Goal: Task Accomplishment & Management: Use online tool/utility

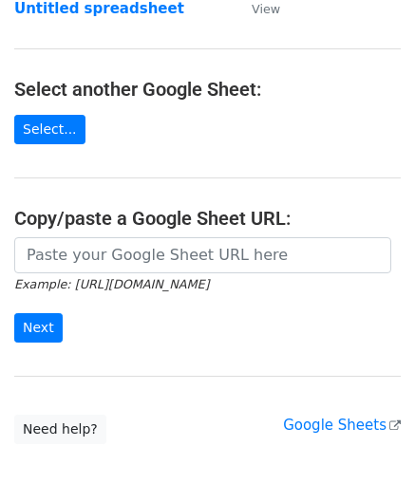
scroll to position [190, 0]
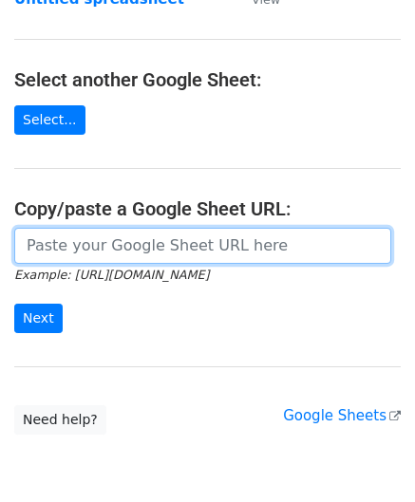
click at [68, 235] on input "url" at bounding box center [202, 246] width 377 height 36
paste input "https://docs.google.com/spreadsheets/d/1be1KXJc2nizftPkxMP98FLFL7OuLdOMaS3qzWxL…"
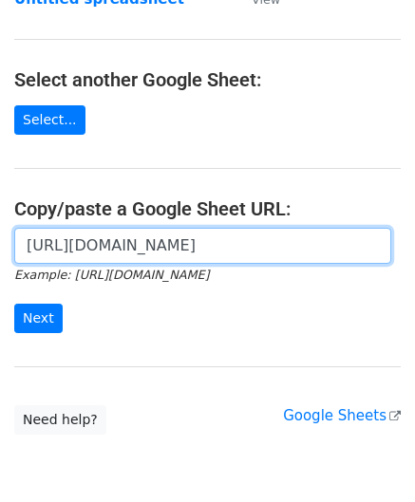
scroll to position [0, 416]
type input "https://docs.google.com/spreadsheets/d/1be1KXJc2nizftPkxMP98FLFL7OuLdOMaS3qzWxL…"
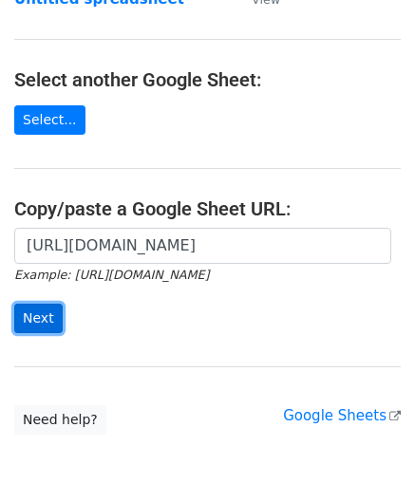
click at [39, 317] on input "Next" at bounding box center [38, 318] width 48 height 29
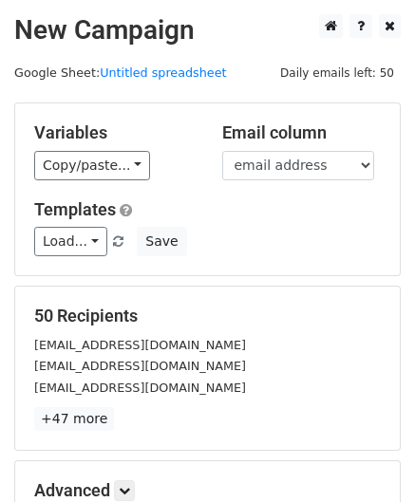
scroll to position [231, 0]
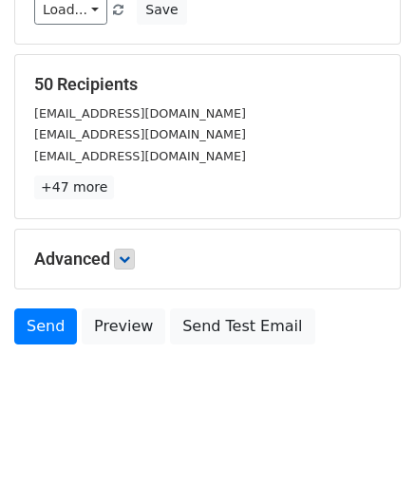
click at [123, 246] on div "Advanced Tracking Track Opens UTM Codes Track Clicks Filters Only include sprea…" at bounding box center [207, 259] width 384 height 59
click at [124, 255] on icon at bounding box center [124, 258] width 11 height 11
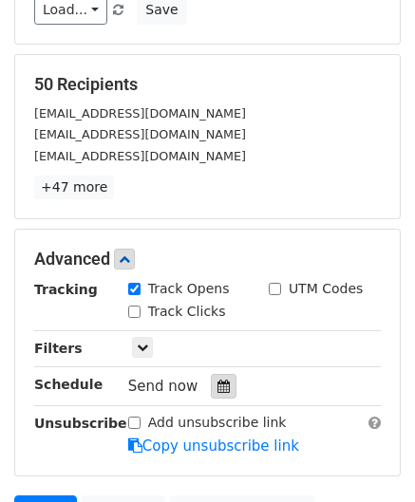
click at [217, 379] on icon at bounding box center [223, 385] width 12 height 13
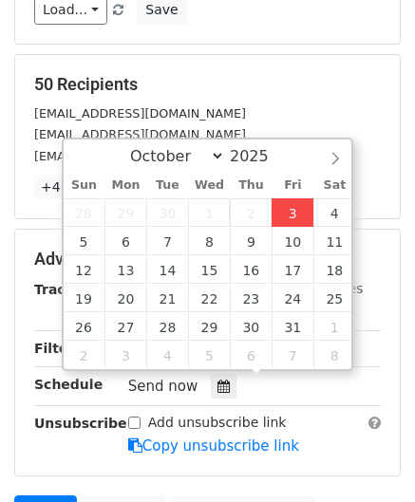
type input "[DATE] 12:00"
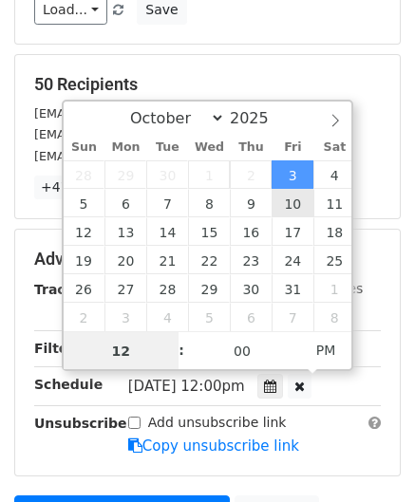
scroll to position [0, 0]
paste input "0"
type input "10"
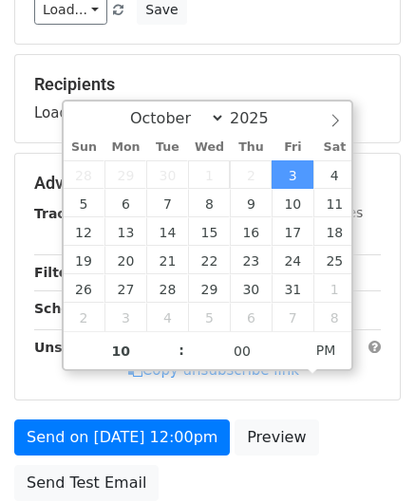
type input "[DATE] 22:00"
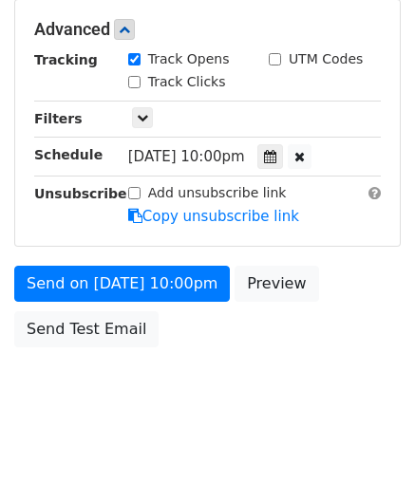
scroll to position [461, 0]
